Goal: Transaction & Acquisition: Purchase product/service

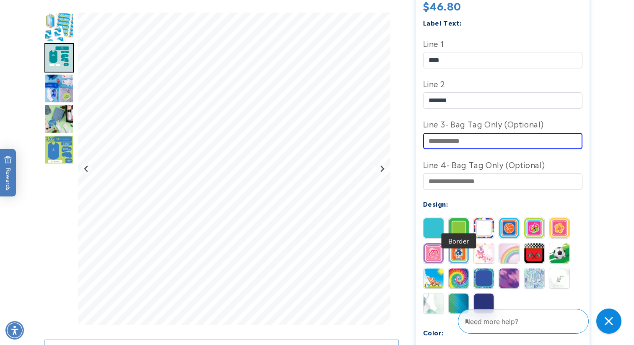
scroll to position [245, 0]
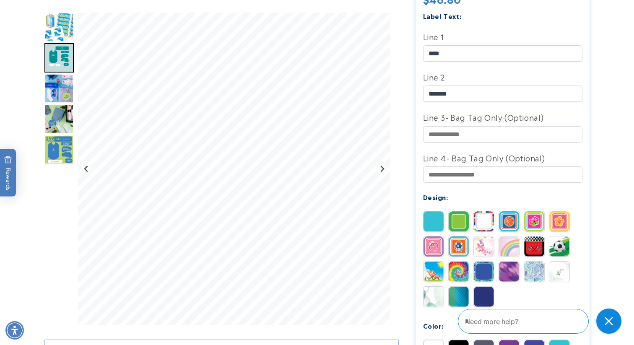
click at [462, 237] on img at bounding box center [459, 247] width 20 height 20
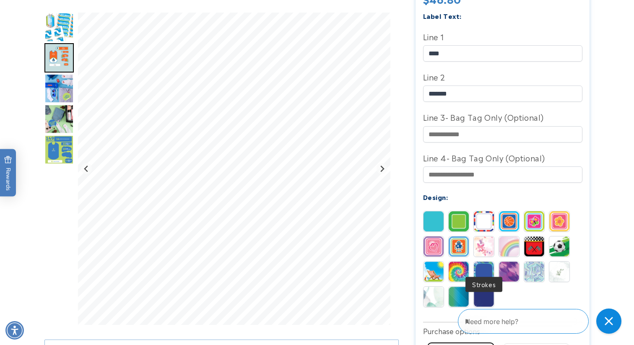
scroll to position [250, 0]
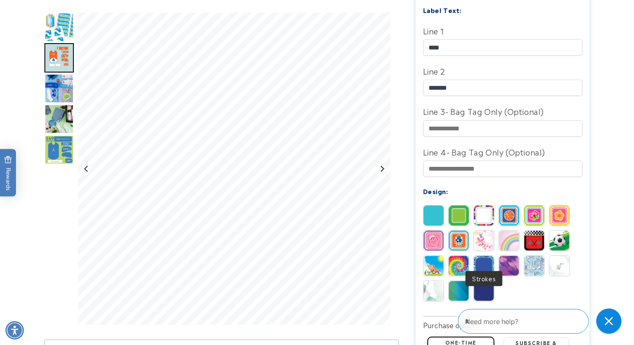
click at [492, 256] on img at bounding box center [484, 266] width 20 height 20
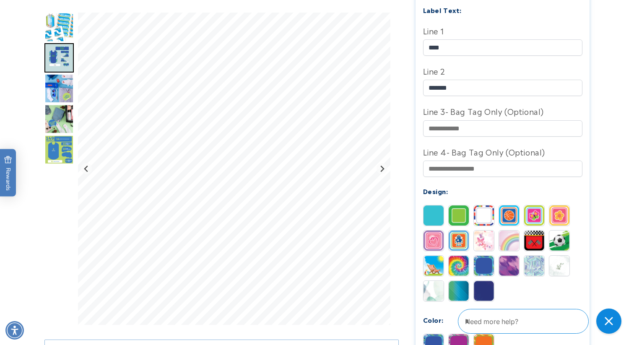
click at [559, 238] on img at bounding box center [559, 241] width 20 height 20
click at [533, 236] on img at bounding box center [534, 241] width 20 height 20
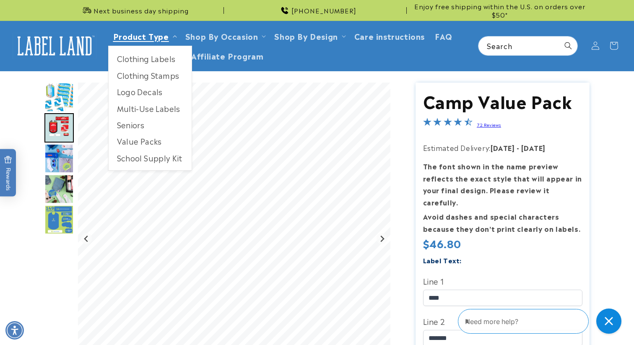
click at [146, 36] on link "Product Type" at bounding box center [141, 35] width 56 height 11
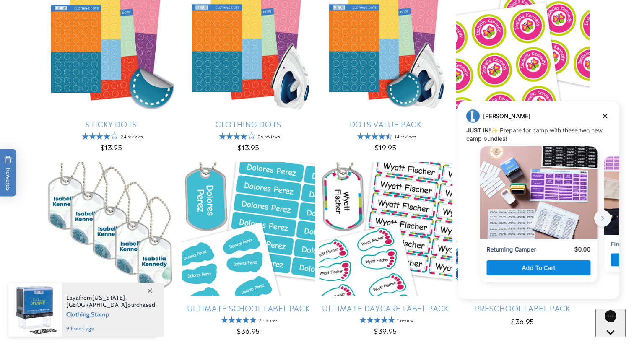
scroll to position [921, 0]
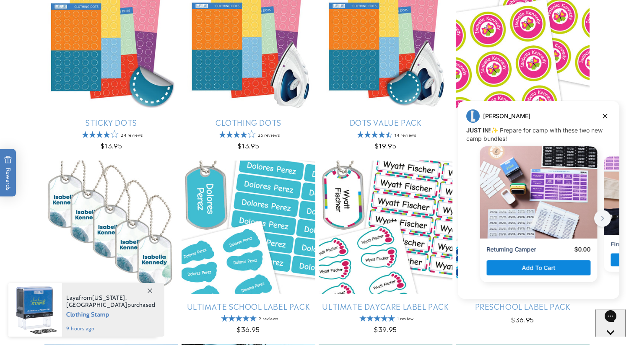
click at [561, 117] on link "Medium Round Name Labels" at bounding box center [523, 122] width 134 height 10
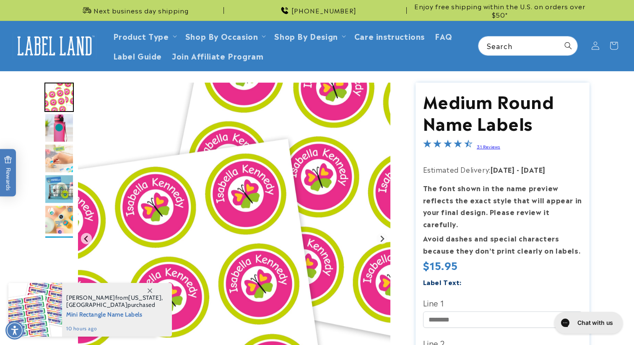
click at [605, 47] on icon at bounding box center [614, 45] width 18 height 18
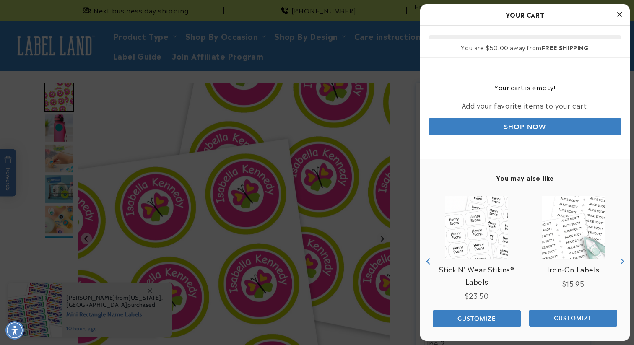
click at [61, 56] on div at bounding box center [317, 172] width 634 height 345
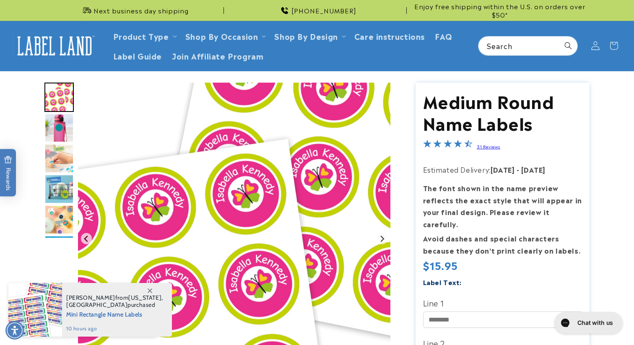
click at [599, 47] on icon at bounding box center [595, 46] width 9 height 9
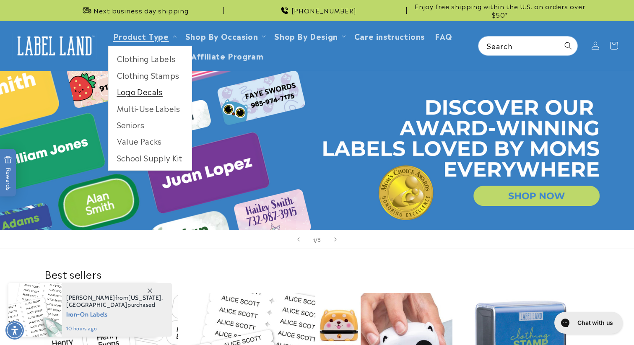
click at [156, 96] on link "Logo Decals" at bounding box center [150, 91] width 83 height 16
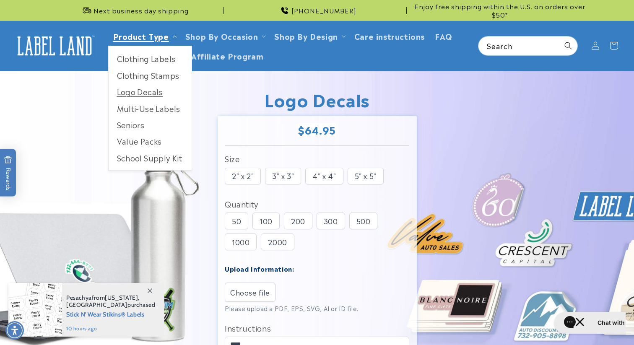
click at [144, 38] on link "Product Type" at bounding box center [141, 35] width 56 height 11
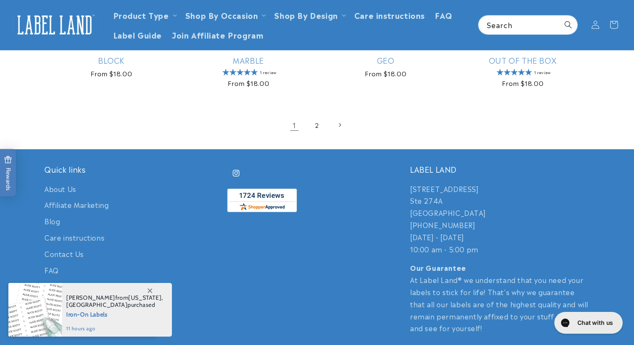
scroll to position [1655, 0]
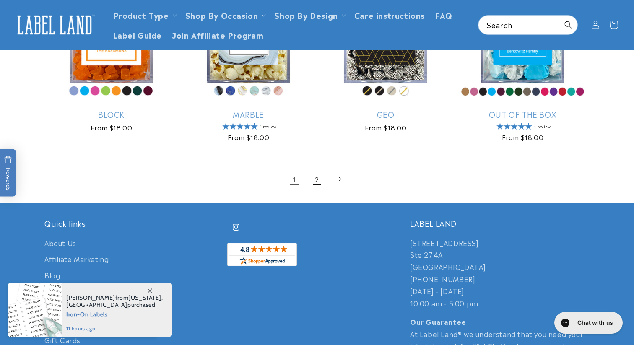
click at [315, 175] on link "2" at bounding box center [317, 179] width 18 height 18
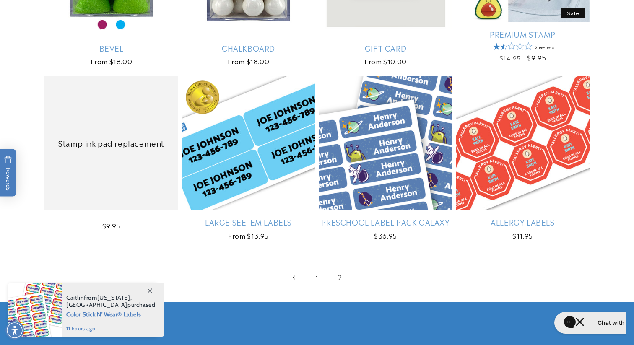
scroll to position [791, 0]
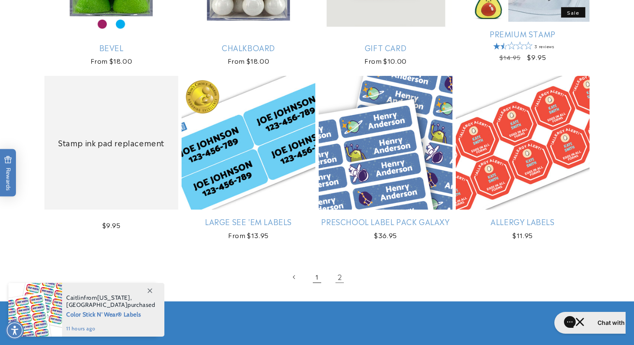
click at [317, 281] on link "1" at bounding box center [317, 277] width 18 height 18
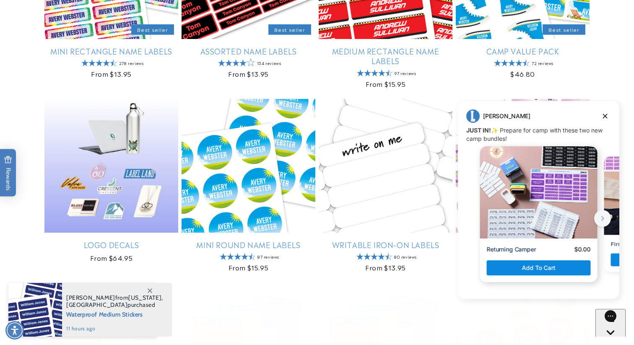
scroll to position [639, 0]
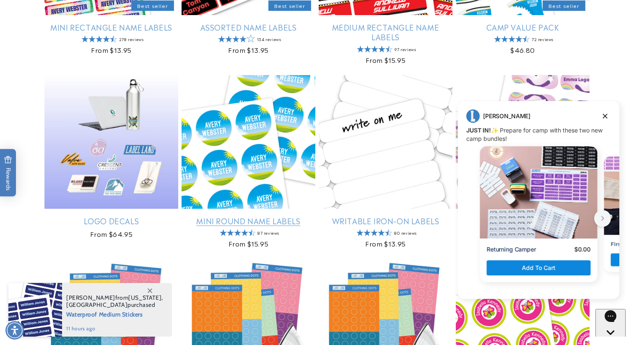
click at [285, 223] on link "Mini Round Name Labels" at bounding box center [249, 221] width 134 height 10
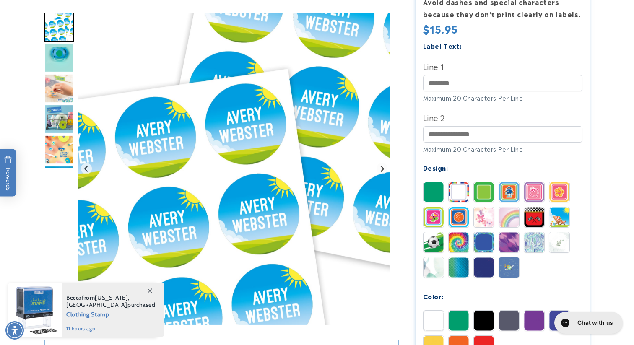
scroll to position [250, 0]
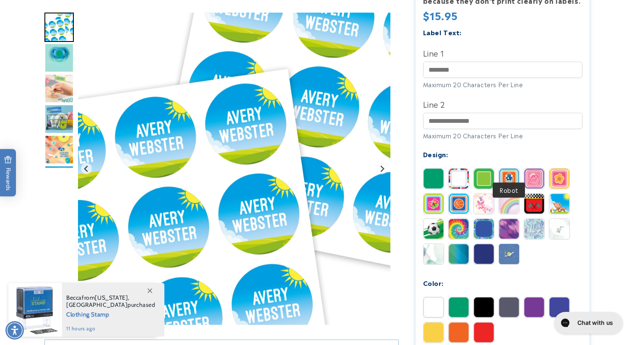
click at [512, 169] on img at bounding box center [509, 179] width 20 height 20
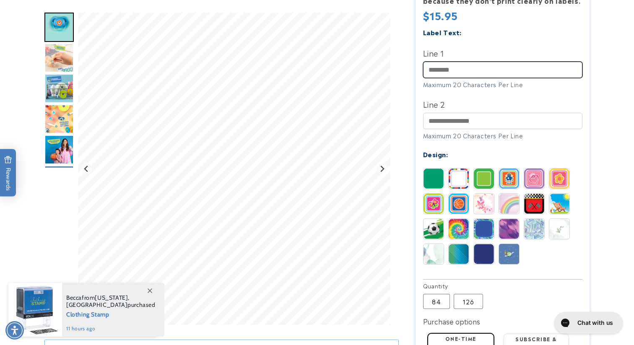
click at [460, 62] on input "Line 1" at bounding box center [502, 70] width 159 height 16
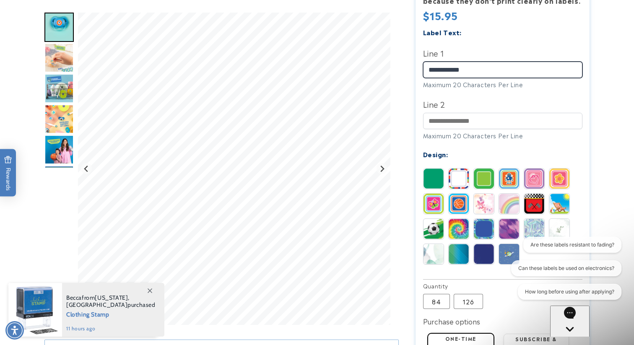
scroll to position [0, 0]
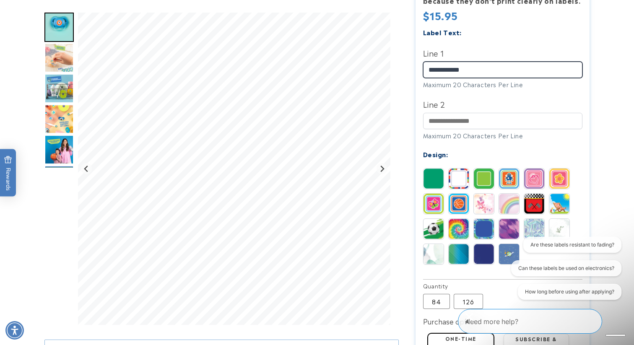
click at [437, 62] on input "**********" at bounding box center [502, 70] width 159 height 16
type input "**********"
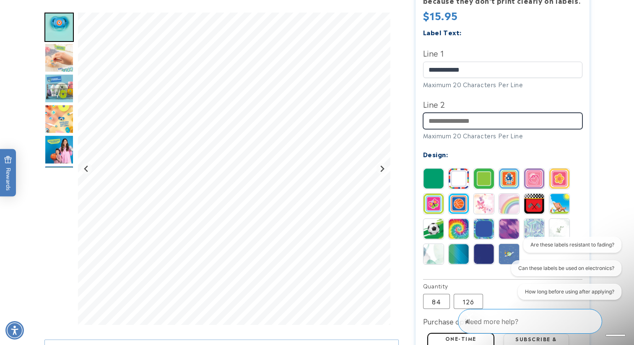
click at [458, 113] on input "Line 2" at bounding box center [502, 121] width 159 height 16
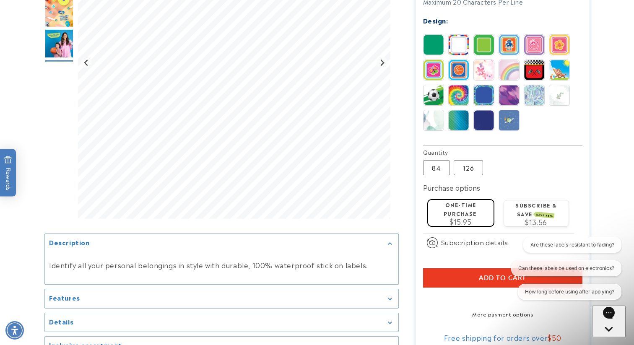
scroll to position [399, 0]
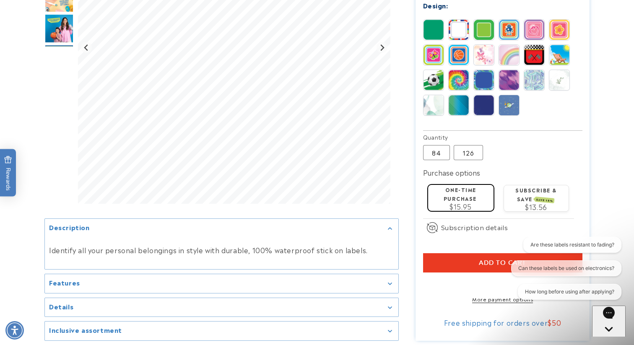
type input "**********"
click button "Add to cart"
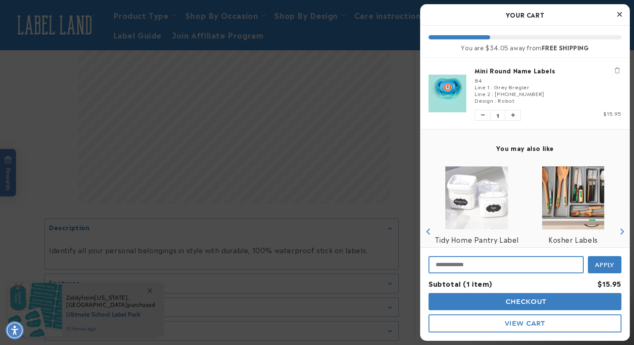
click input "Input Discount"
